Goal: Information Seeking & Learning: Learn about a topic

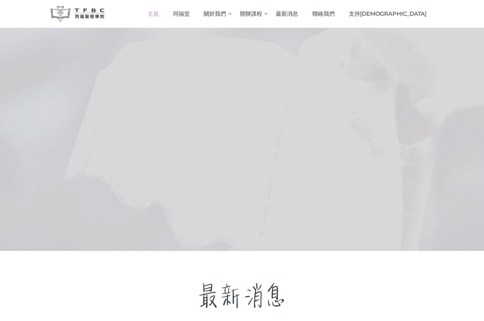
click at [216, 59] on rs-layer at bounding box center [242, 139] width 484 height 223
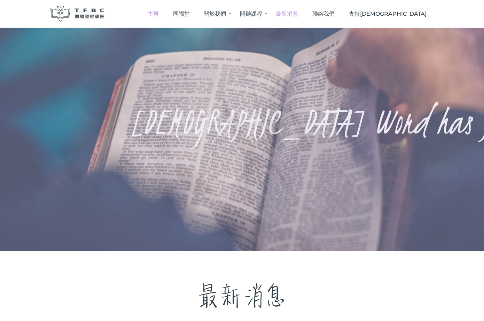
click at [298, 16] on span "最新消息" at bounding box center [287, 13] width 22 height 7
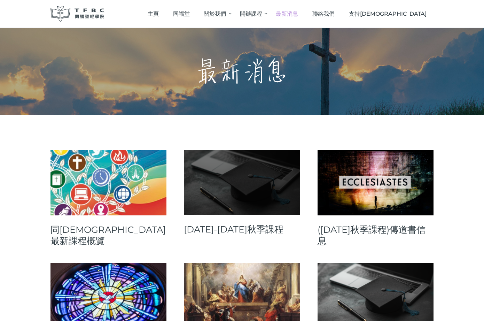
click at [208, 192] on link at bounding box center [242, 182] width 116 height 65
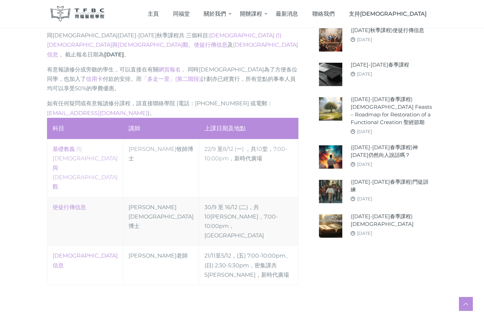
scroll to position [288, 0]
